Goal: Use online tool/utility: Utilize a website feature to perform a specific function

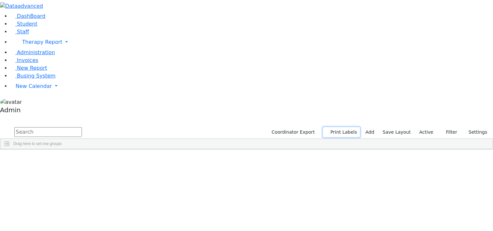
click at [352, 127] on button "Print Labels" at bounding box center [341, 132] width 37 height 10
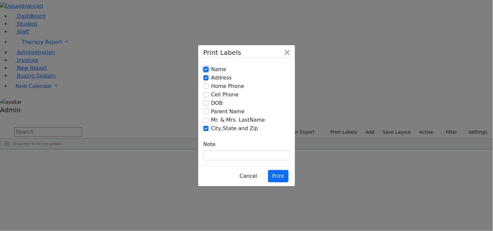
click at [205, 72] on input "Name" at bounding box center [205, 69] width 5 height 5
checkbox input "false"
click at [205, 118] on input "Mr. & Mrs. LastName" at bounding box center [205, 120] width 5 height 5
checkbox input "true"
click at [274, 170] on button "Print" at bounding box center [278, 176] width 20 height 12
